Goal: Task Accomplishment & Management: Manage account settings

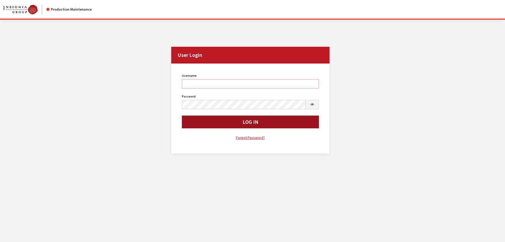
type input "kdorton"
click at [242, 125] on button "Log In" at bounding box center [250, 121] width 137 height 13
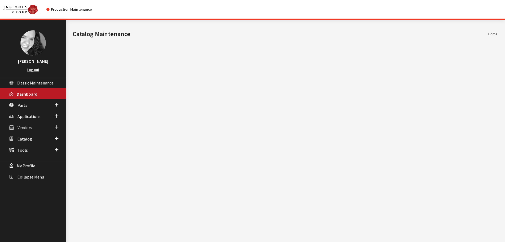
click at [25, 128] on span "Vendors" at bounding box center [25, 127] width 15 height 5
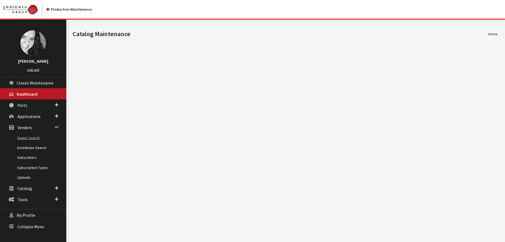
click at [26, 138] on link "Dealer Search" at bounding box center [33, 138] width 66 height 10
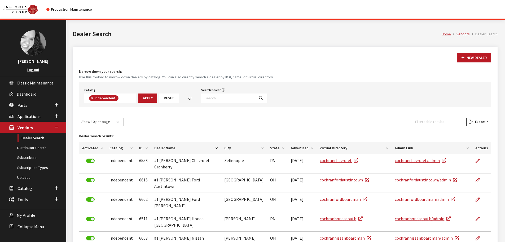
scroll to position [38, 0]
type input "mt. kis"
select select
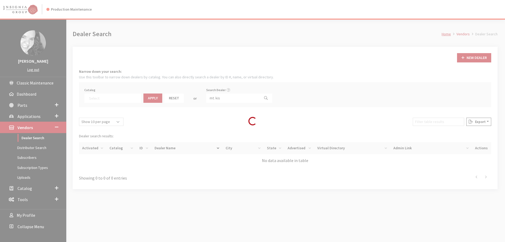
scroll to position [55, 0]
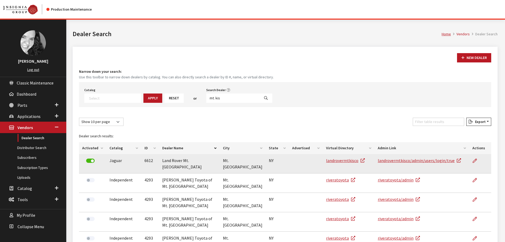
click at [471, 160] on td at bounding box center [480, 163] width 22 height 19
click at [475, 160] on icon at bounding box center [475, 161] width 4 height 4
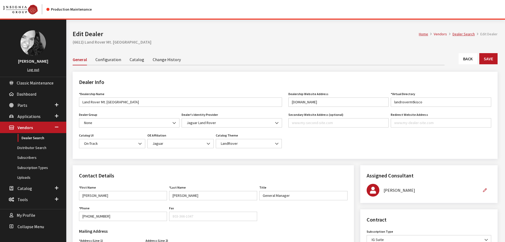
click at [469, 58] on link "Back" at bounding box center [468, 58] width 19 height 11
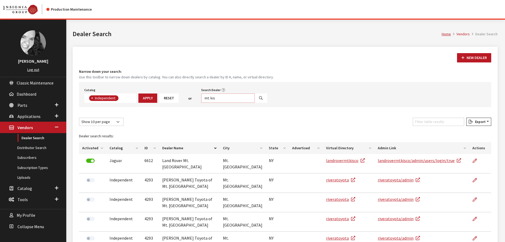
scroll to position [39, 0]
click at [219, 98] on input "mt. kis" at bounding box center [228, 97] width 54 height 9
type input "422539"
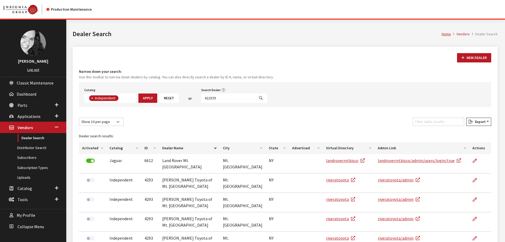
select select
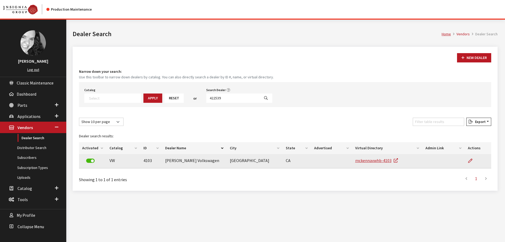
click at [92, 161] on label at bounding box center [90, 160] width 8 height 4
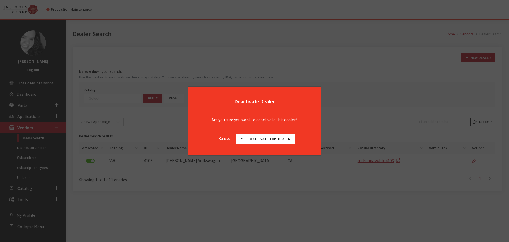
click at [281, 141] on button "Yes, deactivate this dealer" at bounding box center [265, 138] width 59 height 9
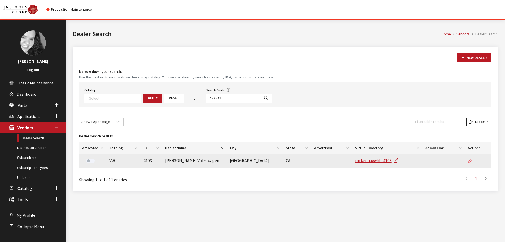
click at [468, 160] on link at bounding box center [472, 160] width 9 height 13
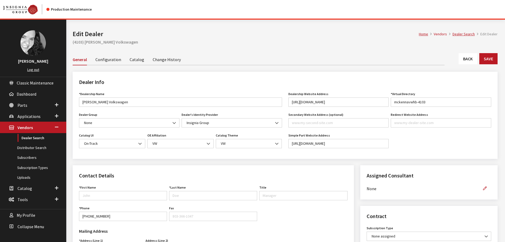
click at [472, 61] on link "Back" at bounding box center [468, 58] width 19 height 11
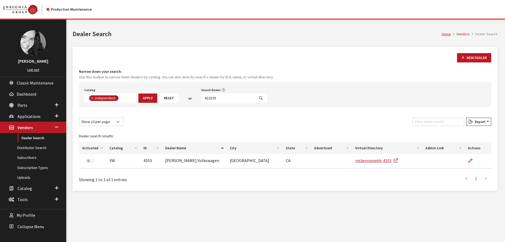
scroll to position [39, 0]
click at [218, 99] on input "422539" at bounding box center [228, 97] width 54 height 9
type input "ertle su"
select select
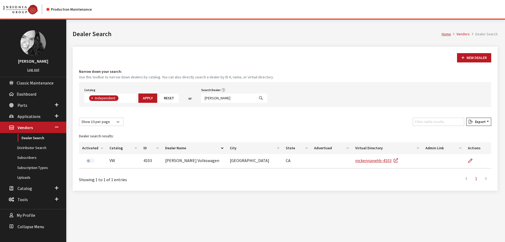
scroll to position [55, 0]
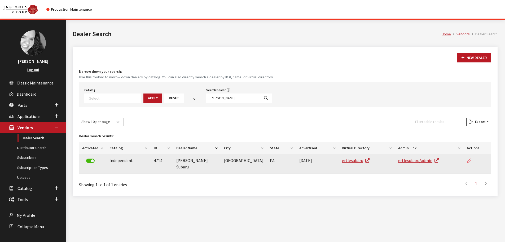
click at [470, 160] on icon at bounding box center [469, 161] width 4 height 4
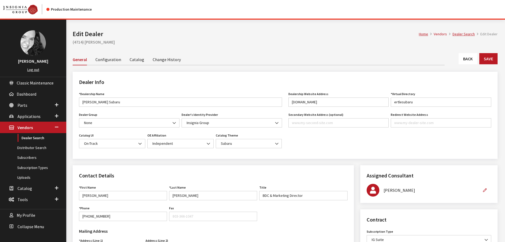
click at [469, 59] on link "Back" at bounding box center [468, 58] width 19 height 11
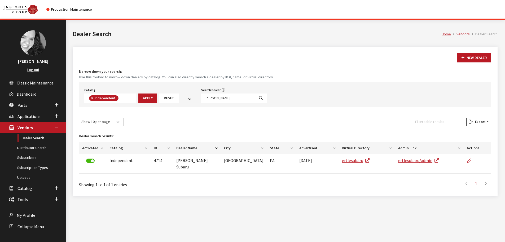
scroll to position [39, 0]
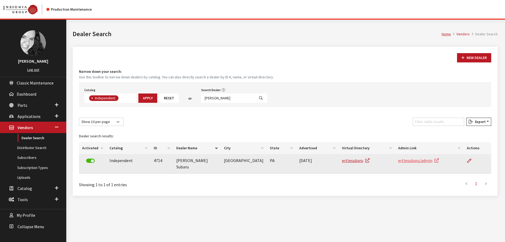
click at [418, 159] on link "ertlesubaru/admin" at bounding box center [418, 160] width 41 height 5
